Goal: Book appointment/travel/reservation

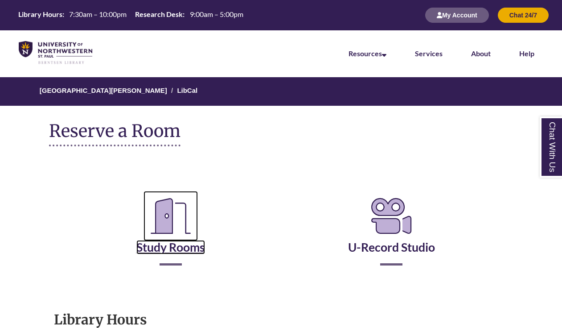
click at [189, 220] on icon "Reserve a Room" at bounding box center [171, 216] width 54 height 50
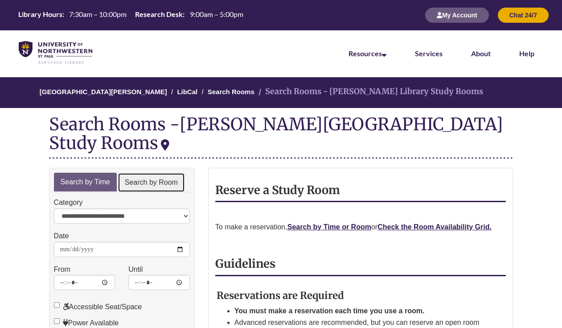
click at [160, 173] on link "Search by Room" at bounding box center [151, 183] width 67 height 20
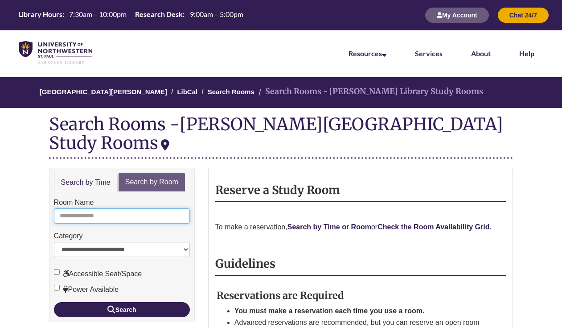
click at [134, 208] on input "Room Name" at bounding box center [122, 215] width 136 height 15
type input "*"
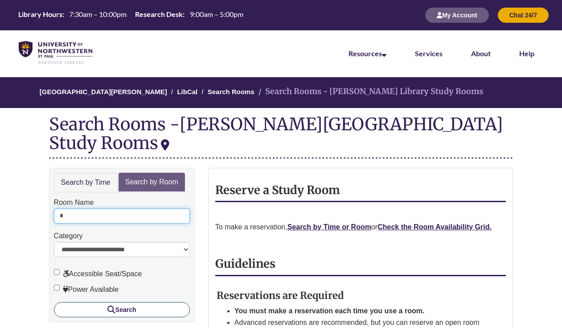
type input "*"
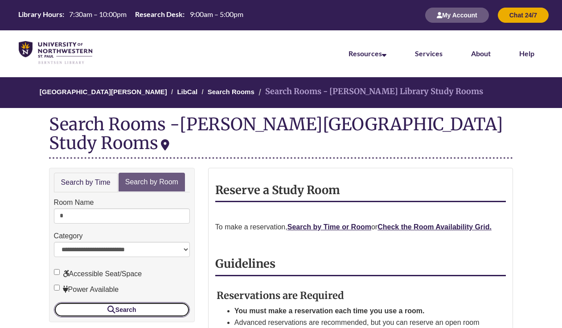
click at [119, 302] on button "Search" at bounding box center [122, 309] width 136 height 15
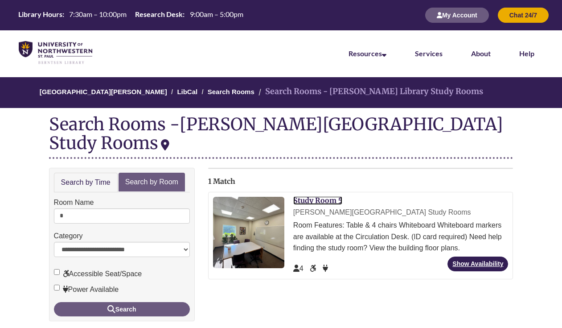
click at [319, 196] on link "Study Room 5" at bounding box center [317, 200] width 49 height 9
click at [109, 208] on input "*" at bounding box center [122, 215] width 136 height 15
type input "*"
click at [54, 302] on button "Search" at bounding box center [122, 309] width 136 height 14
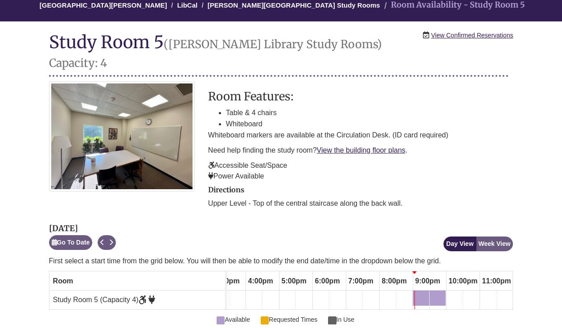
scroll to position [88, 0]
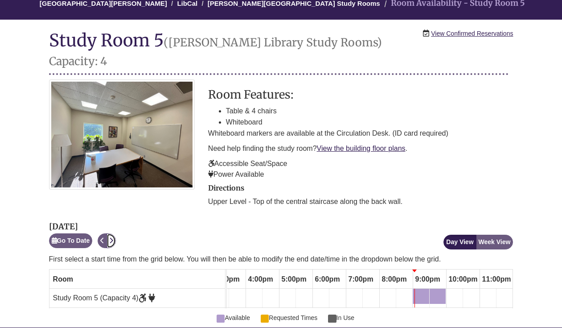
click at [116, 233] on button "Next" at bounding box center [111, 240] width 9 height 15
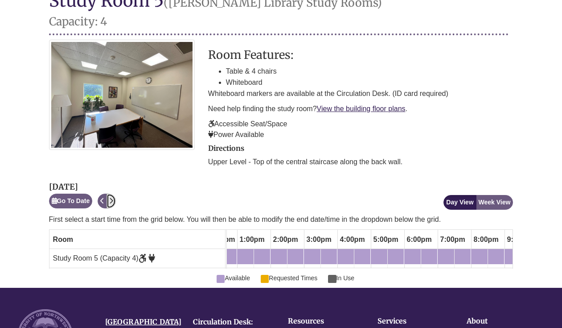
scroll to position [0, 0]
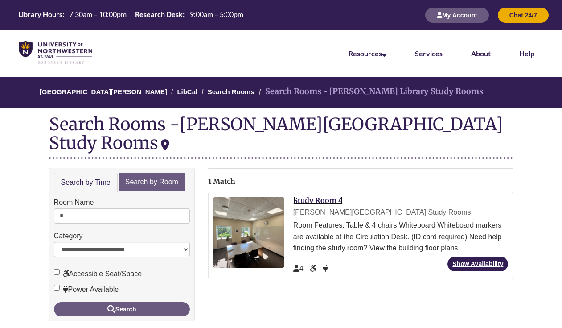
click at [317, 196] on link "Study Room 4" at bounding box center [317, 200] width 49 height 9
click at [100, 208] on input "*" at bounding box center [122, 215] width 136 height 15
type input "*"
click at [54, 302] on button "Search" at bounding box center [122, 309] width 136 height 14
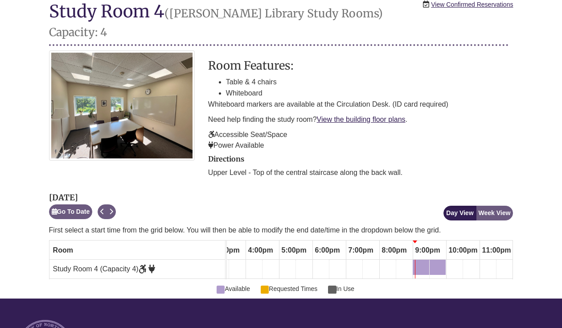
scroll to position [118, 0]
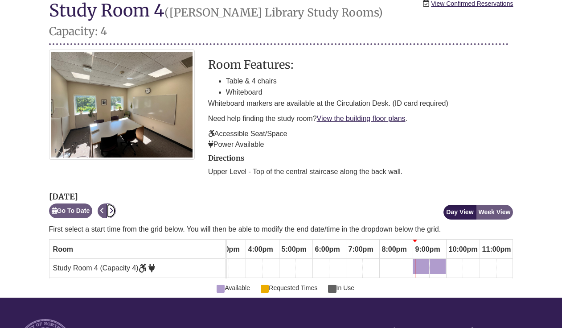
click at [112, 207] on icon "Next" at bounding box center [111, 210] width 4 height 6
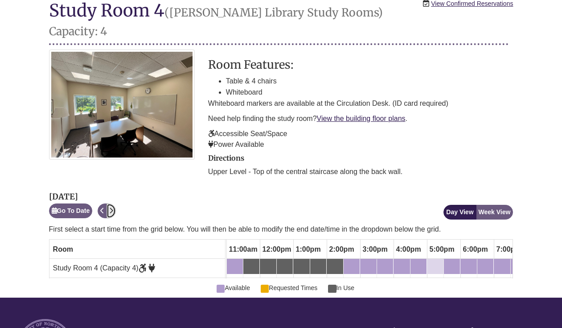
scroll to position [0, 0]
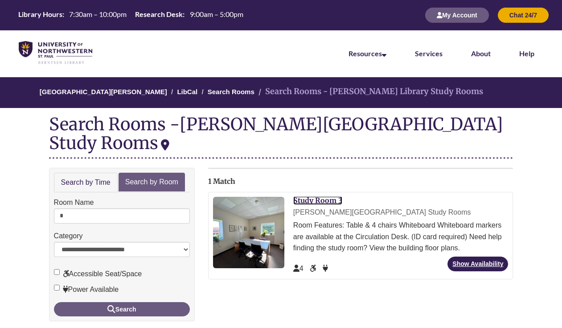
click at [322, 196] on link "Study Room 3" at bounding box center [317, 200] width 49 height 9
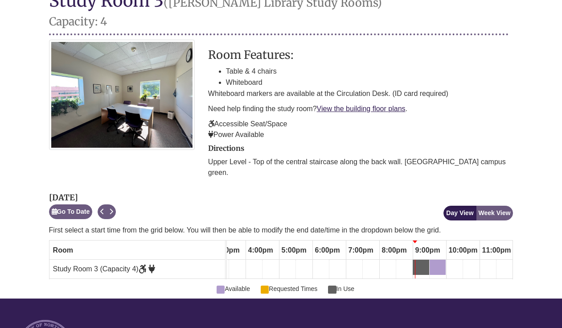
scroll to position [123, 0]
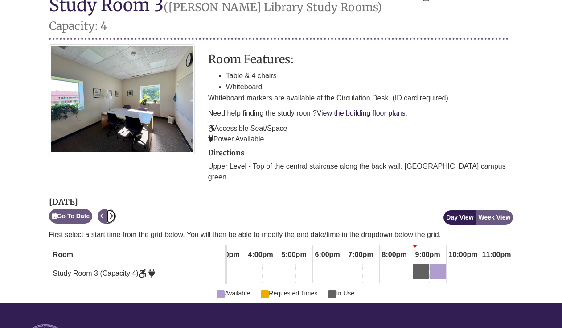
click at [113, 213] on icon "Next" at bounding box center [111, 216] width 4 height 6
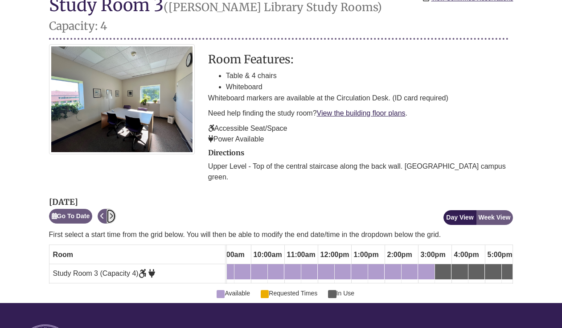
scroll to position [0, 0]
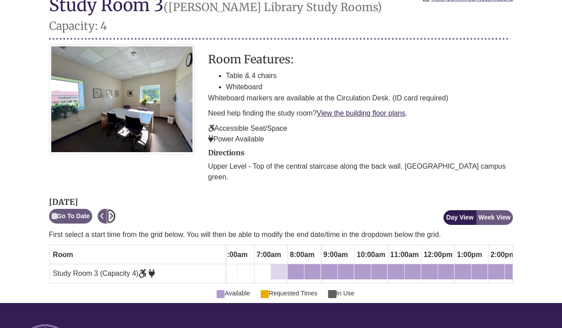
click at [279, 267] on div "7:30am Wednesday, October 8, 2025 - Study Room 3 - Available" at bounding box center [279, 272] width 14 height 10
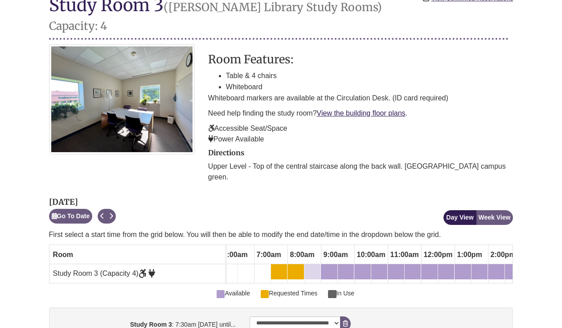
click at [311, 267] on div "8:30am Wednesday, October 8, 2025 - Study Room 3 - Available" at bounding box center [312, 272] width 14 height 10
click at [346, 267] on div "9:30am Wednesday, October 8, 2025 - Study Room 3 - Available" at bounding box center [346, 272] width 14 height 10
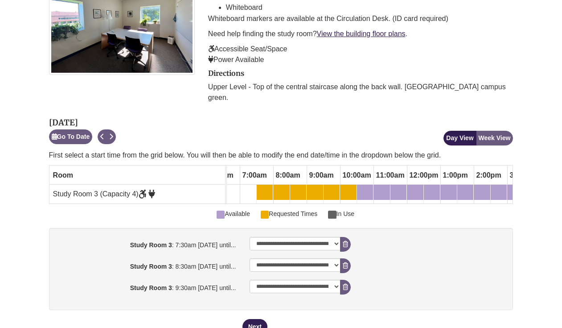
click at [266, 187] on div "7:30am Wednesday, October 8, 2025 - Study Room 3 - Available" at bounding box center [265, 192] width 14 height 10
click at [350, 187] on div "10:00am Wednesday, October 8, 2025 - Study Room 3 - Available" at bounding box center [348, 192] width 15 height 10
click at [377, 204] on div "Available Requested Times In Use" at bounding box center [281, 211] width 465 height 14
click at [347, 284] on icon "booking form" at bounding box center [345, 287] width 5 height 6
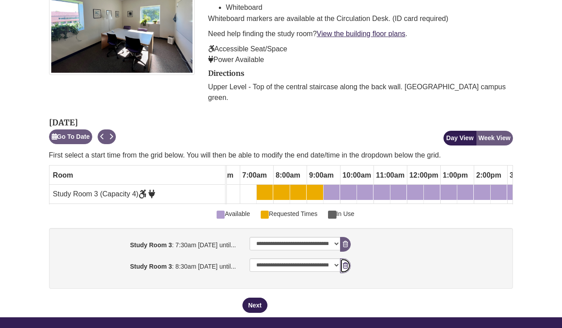
click at [346, 262] on icon "booking form" at bounding box center [345, 265] width 5 height 6
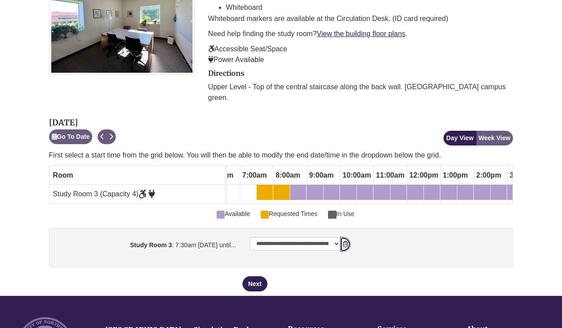
click at [345, 237] on button "Remove Pending Reservation" at bounding box center [345, 244] width 11 height 15
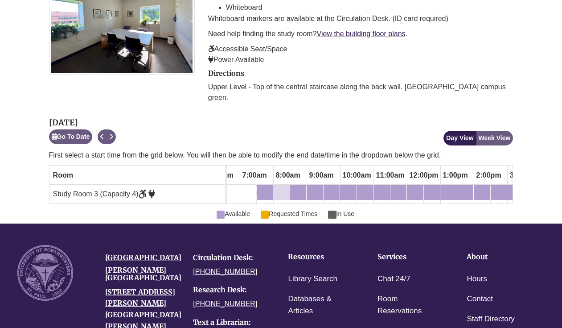
click at [276, 187] on div "8:00am Wednesday, October 8, 2025 - Study Room 3 - Available" at bounding box center [276, 192] width 4 height 10
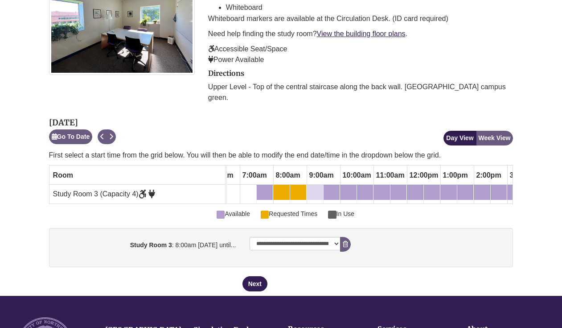
click at [317, 187] on div "9:00am Wednesday, October 8, 2025 - Study Room 3 - Available" at bounding box center [315, 192] width 15 height 10
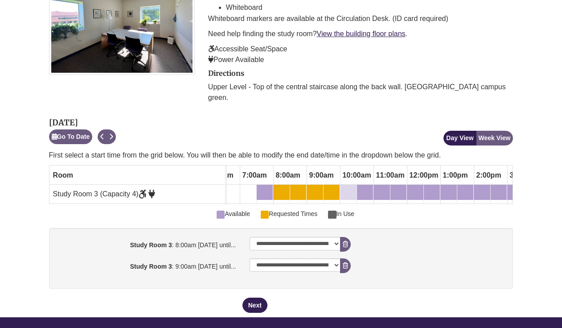
click at [346, 187] on div "10:00am Wednesday, October 8, 2025 - Study Room 3 - Requested Times" at bounding box center [348, 192] width 15 height 10
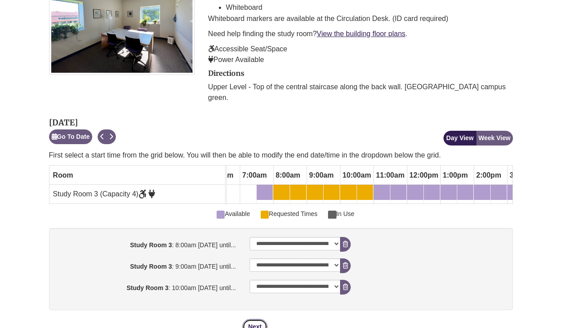
click at [260, 319] on button "Next" at bounding box center [255, 326] width 25 height 15
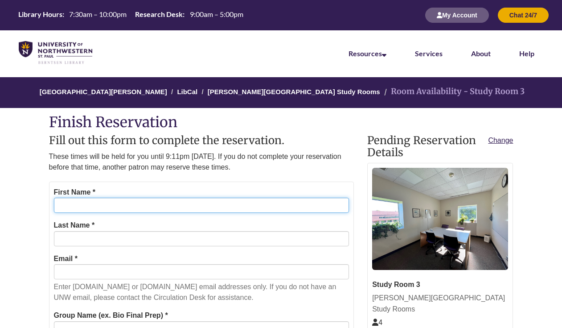
click at [232, 204] on input "First Name *" at bounding box center [202, 205] width 296 height 15
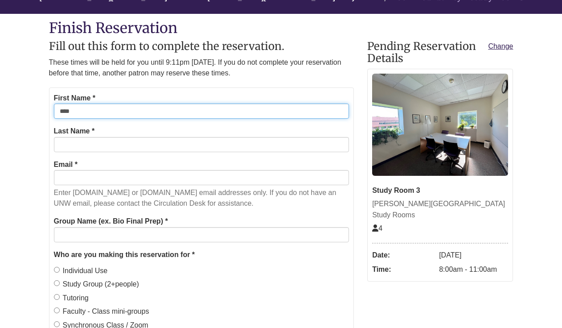
type input "****"
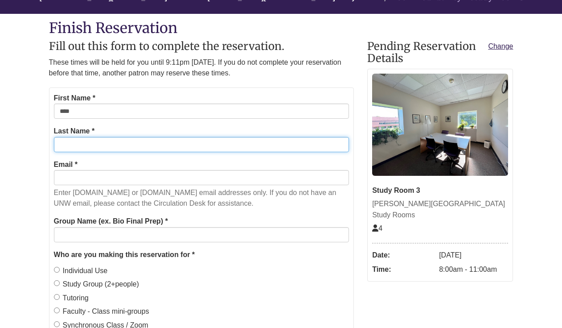
click at [208, 148] on input "Last Name *" at bounding box center [202, 144] width 296 height 15
type input "*******"
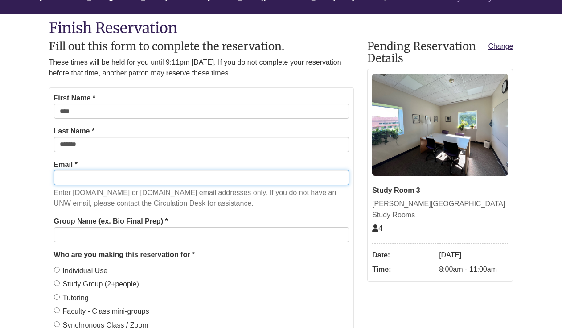
click at [218, 173] on input "Email *" at bounding box center [202, 177] width 296 height 15
type input "**********"
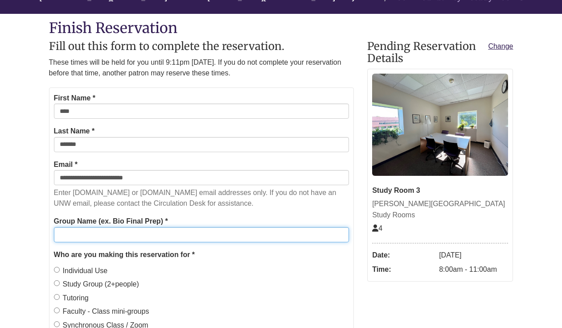
click at [143, 237] on input "Group Name (ex. Bio Final Prep) *" at bounding box center [202, 234] width 296 height 15
type input "**********"
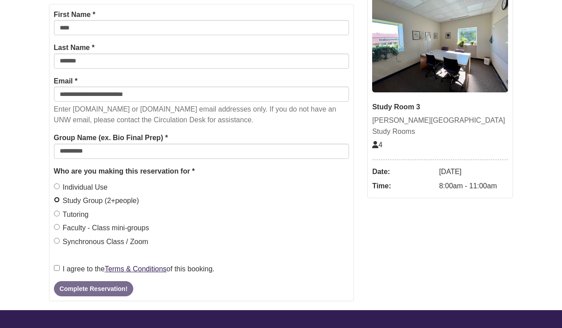
scroll to position [178, 0]
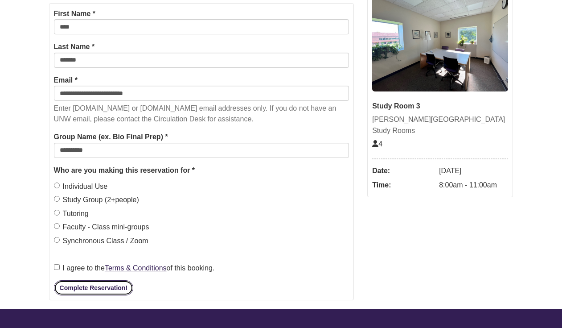
click at [74, 285] on button "Complete Reservation!" at bounding box center [93, 287] width 79 height 15
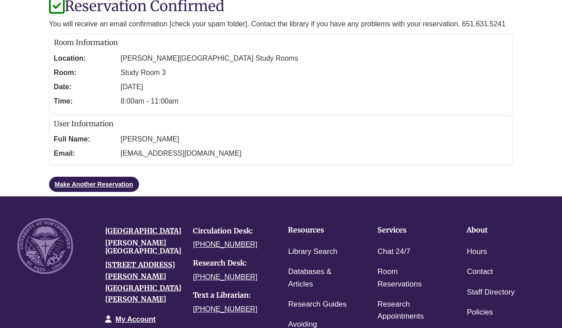
scroll to position [108, 0]
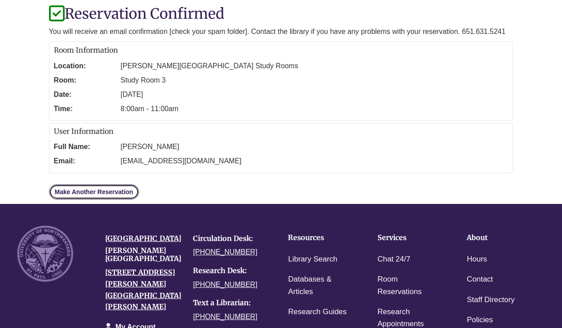
click at [107, 192] on link "Make Another Reservation" at bounding box center [94, 191] width 90 height 15
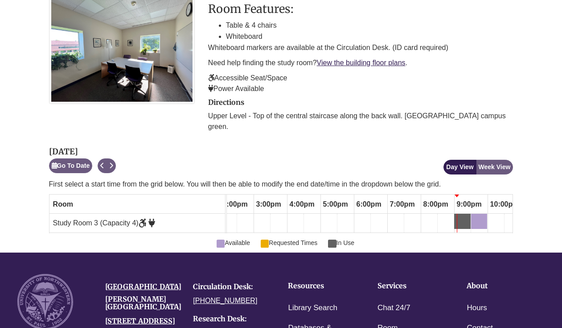
scroll to position [0, 472]
click at [113, 162] on icon "Next" at bounding box center [111, 165] width 4 height 6
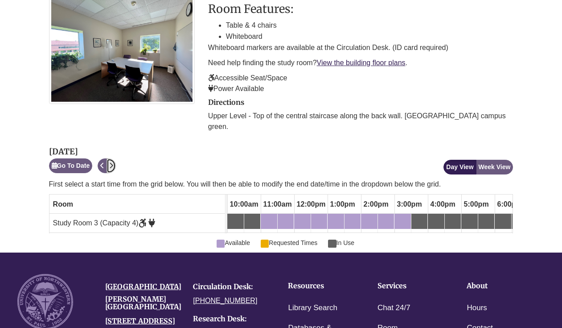
scroll to position [0, 259]
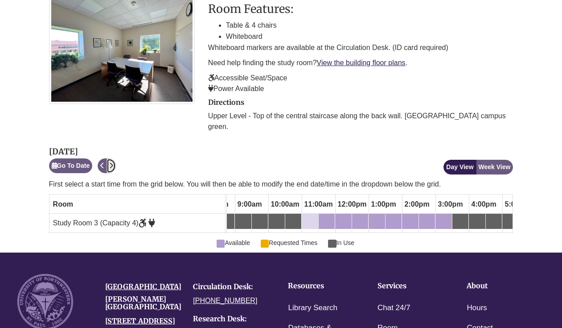
click at [315, 214] on link "11:00am Wednesday, October 8, 2025 - Study Room 3 - Available" at bounding box center [310, 221] width 16 height 15
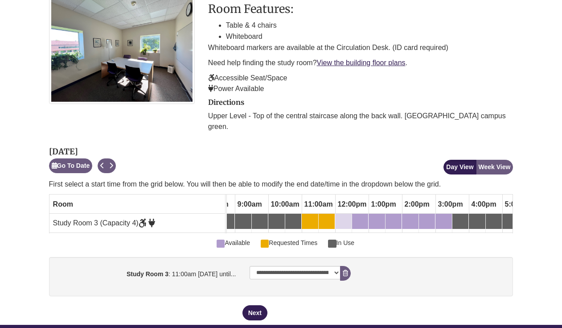
click at [341, 216] on div "12:00pm Wednesday, October 8, 2025 - Study Room 3 - Available" at bounding box center [343, 221] width 15 height 10
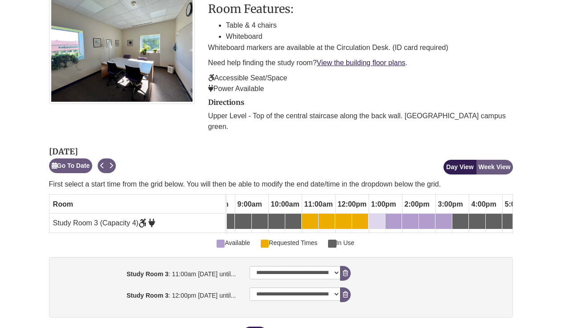
click at [373, 216] on div "1:00pm Wednesday, October 8, 2025 - Study Room 3 - Available" at bounding box center [372, 221] width 4 height 10
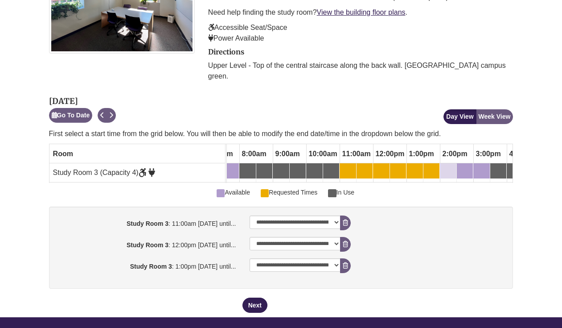
click at [447, 166] on div "2:00pm Wednesday, October 8, 2025 - Study Room 3 - Available" at bounding box center [448, 171] width 15 height 10
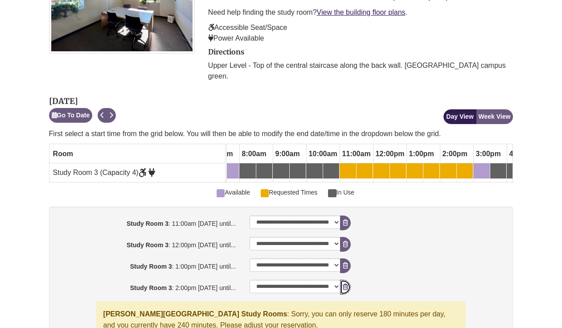
click at [348, 284] on icon "booking form" at bounding box center [345, 287] width 5 height 6
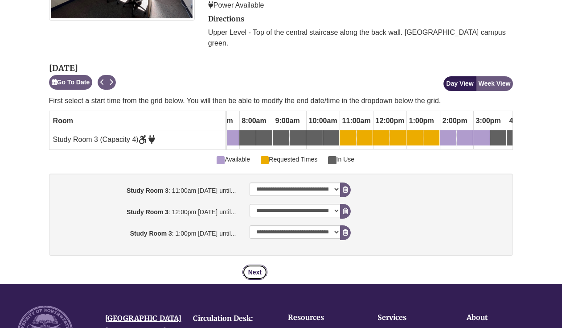
click at [260, 264] on button "Next" at bounding box center [255, 271] width 25 height 15
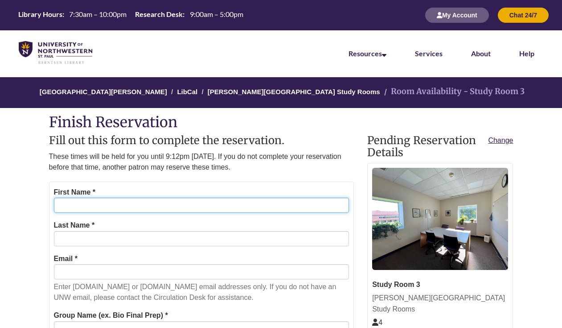
click at [226, 202] on input "First Name *" at bounding box center [202, 205] width 296 height 15
type input "****"
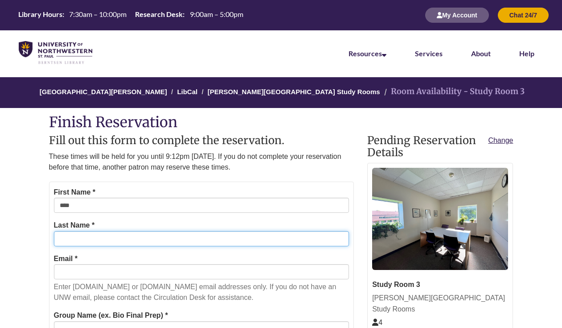
click at [140, 236] on input "Last Name *" at bounding box center [202, 238] width 296 height 15
type input "*****"
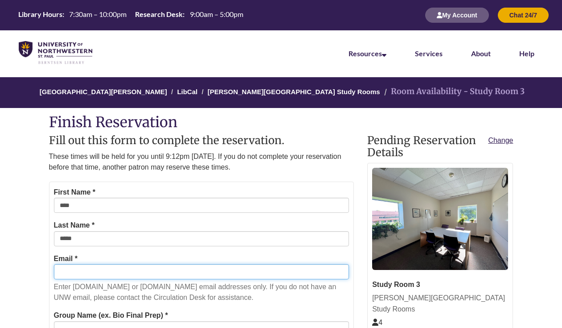
click at [132, 274] on input "Email *" at bounding box center [202, 271] width 296 height 15
type input "**********"
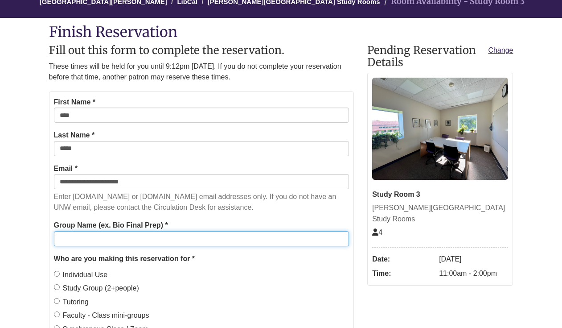
click at [142, 239] on input "Group Name (ex. Bio Final Prep) *" at bounding box center [202, 238] width 296 height 15
type input "**********"
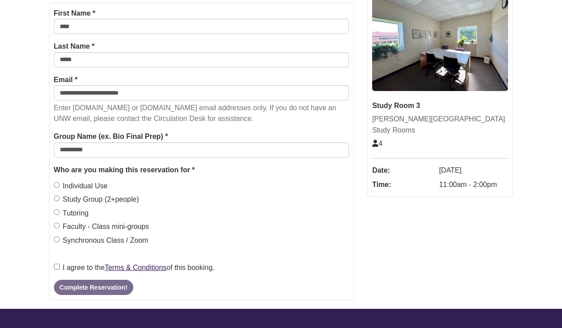
click at [52, 263] on form "**********" at bounding box center [201, 151] width 305 height 297
click at [91, 290] on button "Complete Reservation!" at bounding box center [93, 287] width 79 height 15
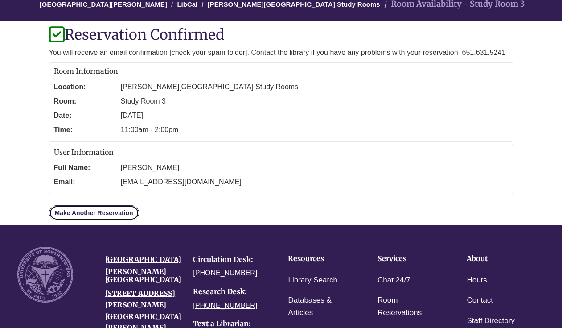
click at [125, 214] on link "Make Another Reservation" at bounding box center [94, 212] width 90 height 15
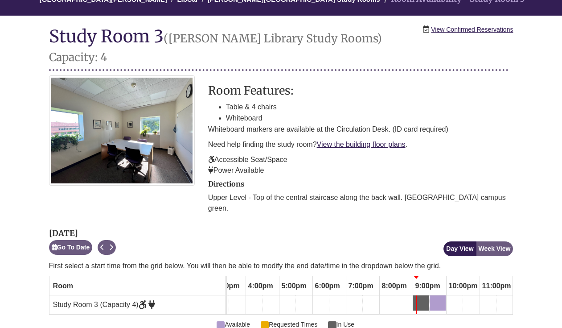
scroll to position [97, 0]
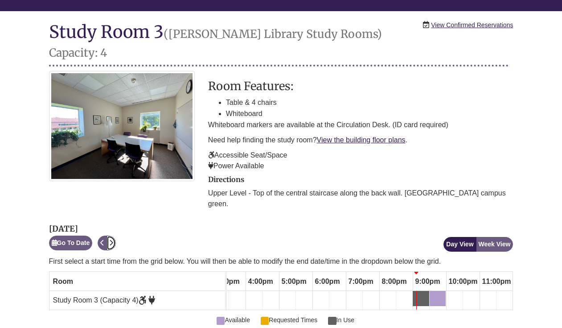
click at [112, 239] on icon "Next" at bounding box center [111, 242] width 4 height 6
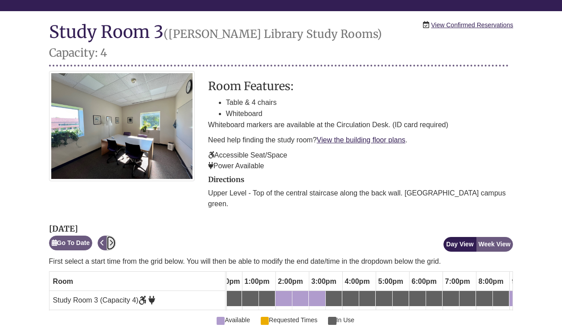
scroll to position [0, 0]
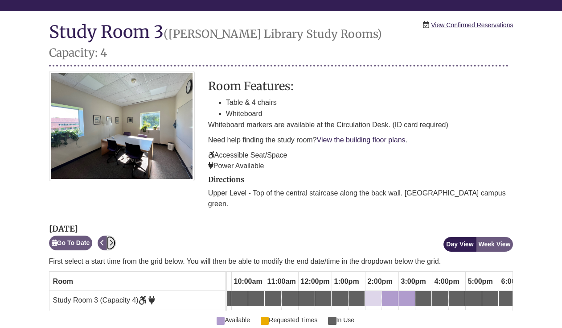
click at [369, 293] on div "2:00pm Wednesday, October 8, 2025 - Study Room 3 - Available" at bounding box center [368, 298] width 4 height 10
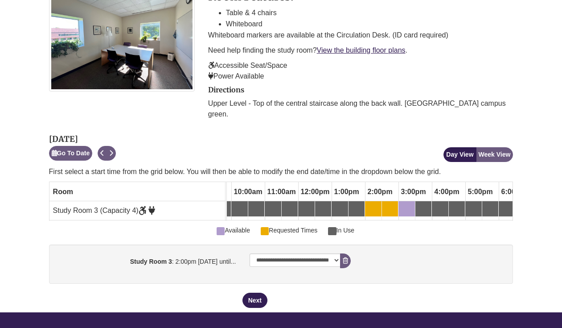
scroll to position [191, 0]
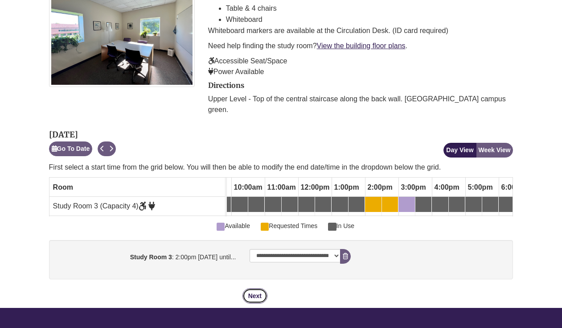
click at [254, 288] on button "Next" at bounding box center [255, 295] width 25 height 15
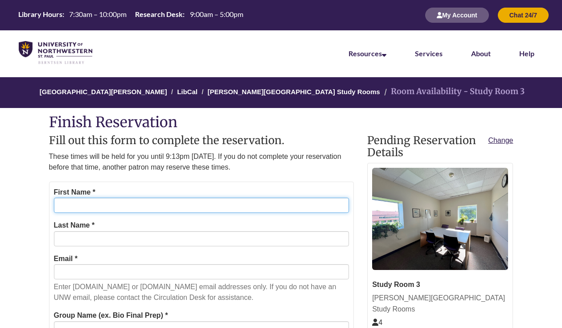
click at [209, 206] on input "First Name *" at bounding box center [202, 205] width 296 height 15
type input "*****"
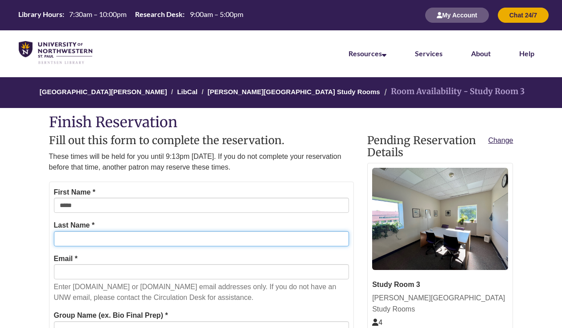
click at [174, 244] on input "Last Name *" at bounding box center [202, 238] width 296 height 15
type input "*******"
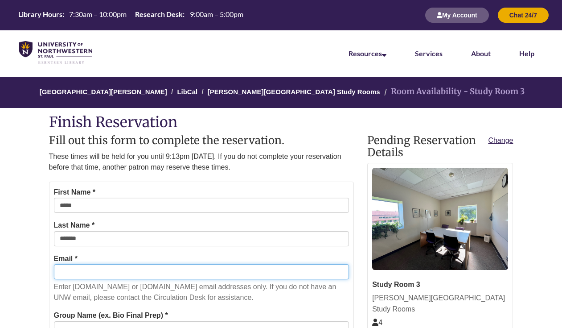
click at [143, 271] on input "Email *" at bounding box center [202, 271] width 296 height 15
type input "*"
click at [67, 272] on input "**********" at bounding box center [202, 271] width 296 height 15
click at [165, 270] on input "**********" at bounding box center [202, 271] width 296 height 15
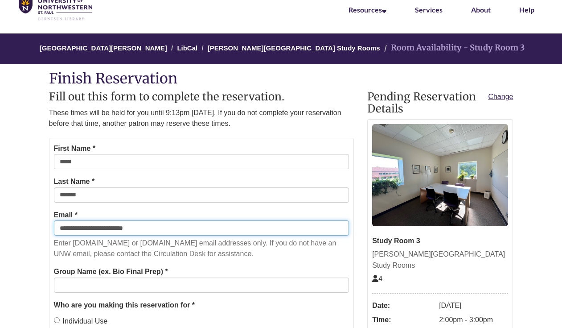
scroll to position [47, 0]
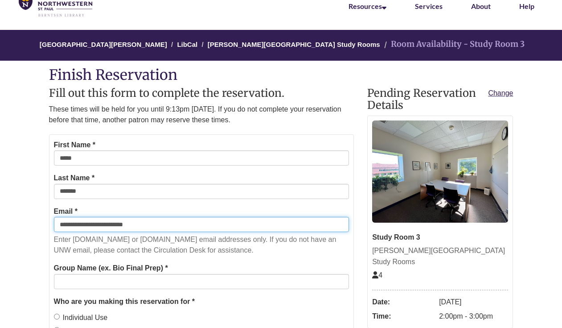
type input "**********"
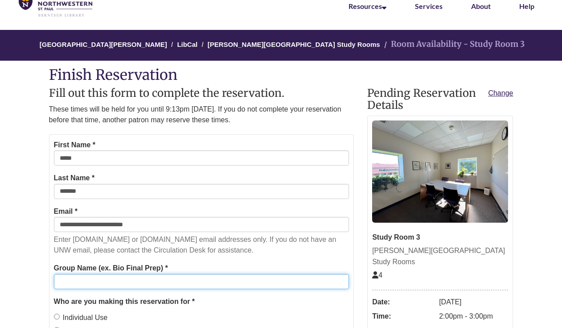
click at [155, 280] on input "Group Name (ex. Bio Final Prep) *" at bounding box center [202, 281] width 296 height 15
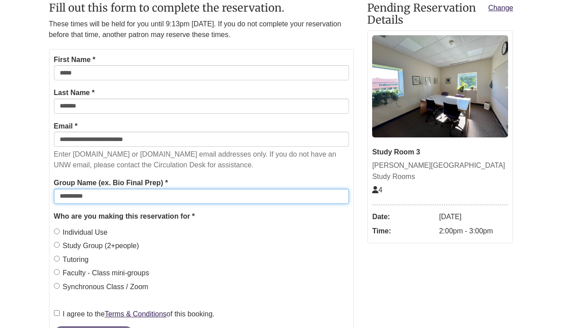
scroll to position [136, 0]
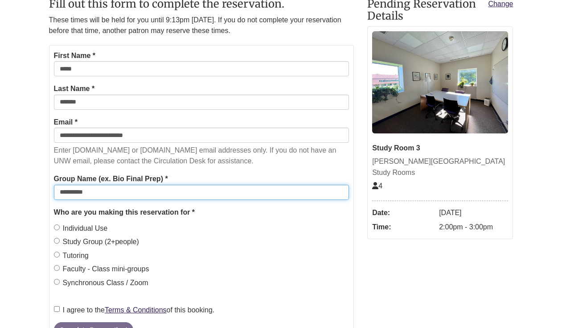
type input "**********"
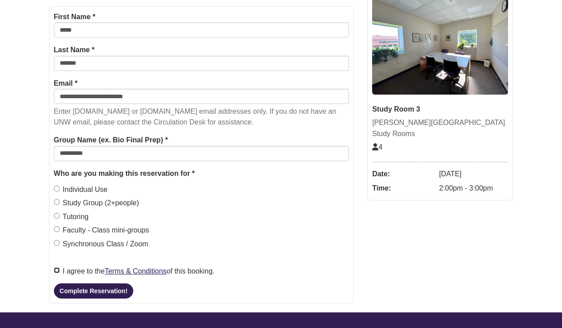
scroll to position [173, 0]
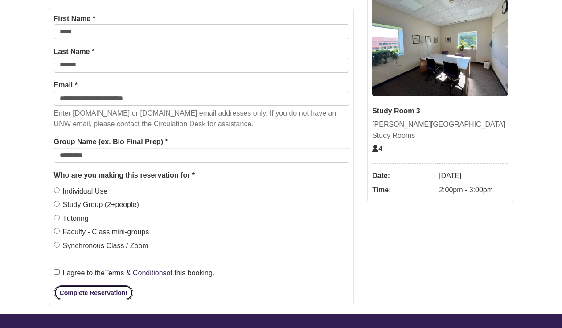
click at [100, 289] on button "Complete Reservation!" at bounding box center [93, 292] width 79 height 15
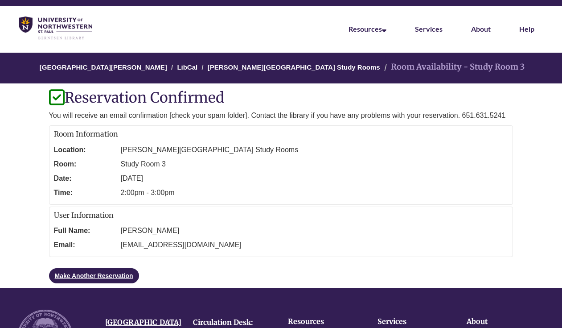
scroll to position [0, 0]
